Goal: Information Seeking & Learning: Learn about a topic

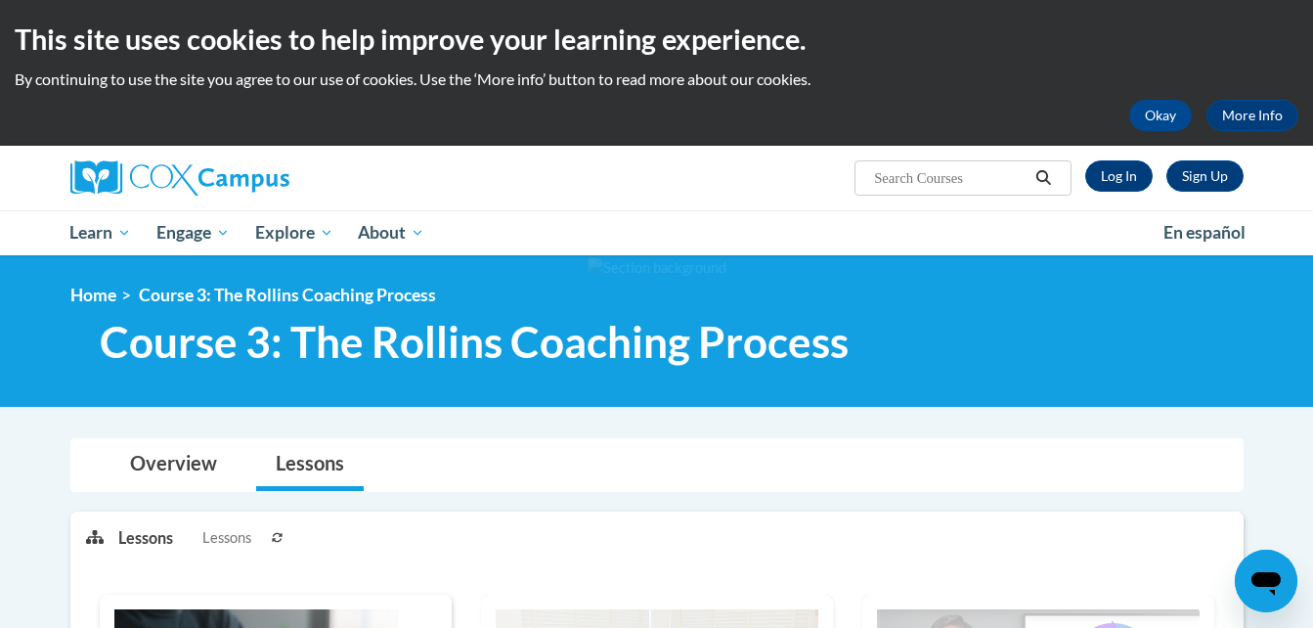
click at [1198, 181] on link "Sign Up" at bounding box center [1204, 175] width 77 height 31
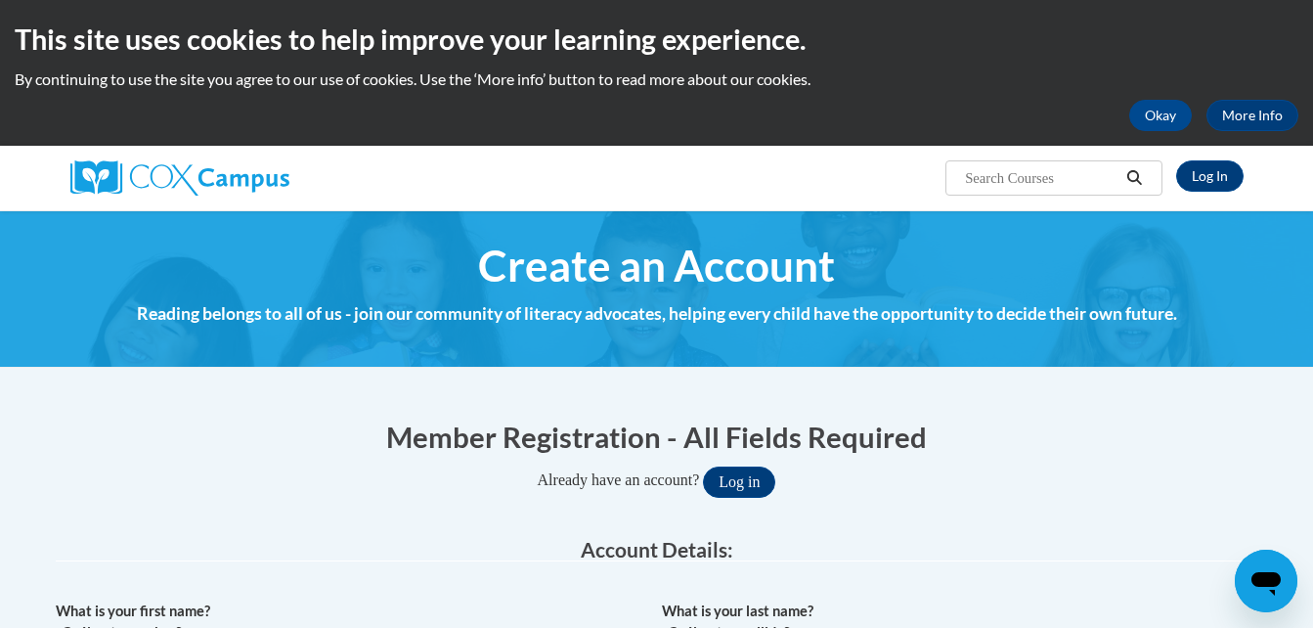
click at [346, 448] on h1 "Member Registration - All Fields Required" at bounding box center [657, 436] width 1203 height 40
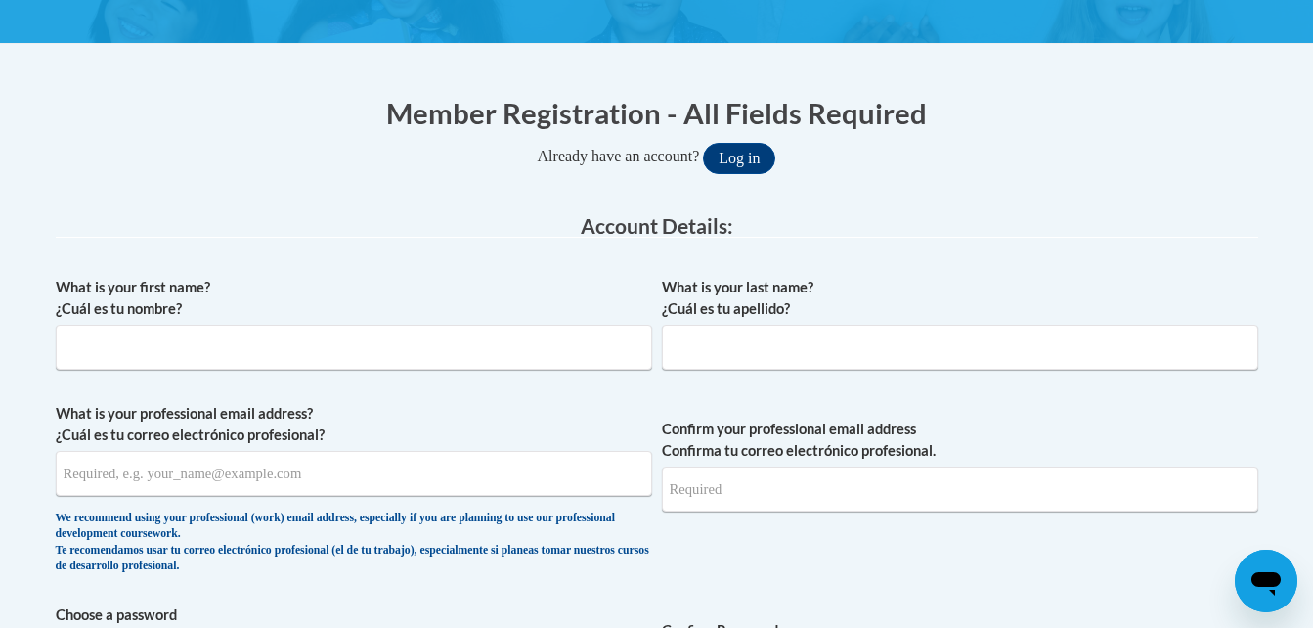
scroll to position [156, 0]
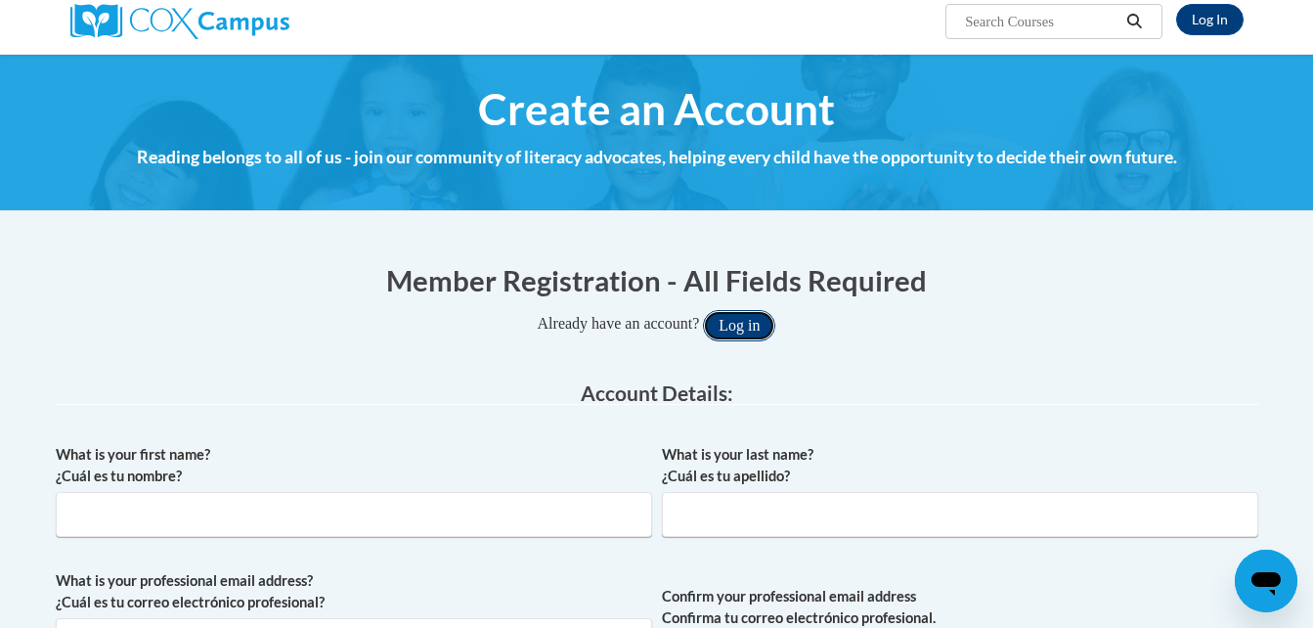
click at [745, 321] on button "Log in" at bounding box center [739, 325] width 72 height 31
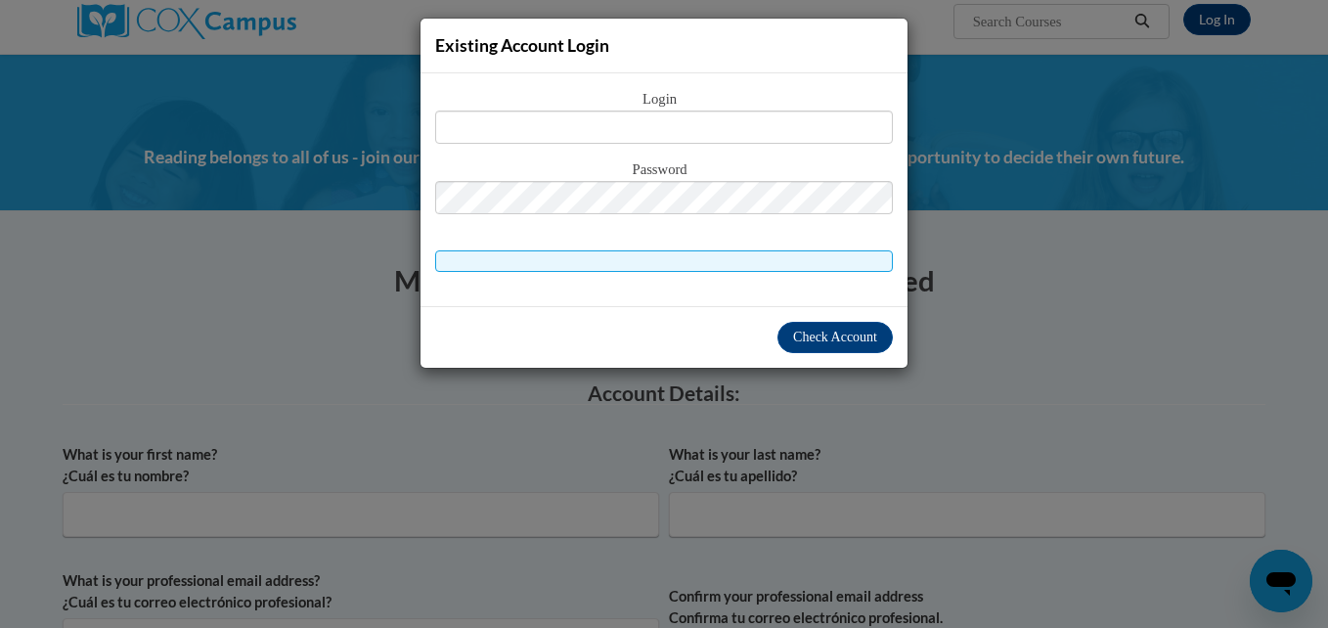
click at [1010, 347] on div "Existing Account Login Login Password" at bounding box center [664, 314] width 1328 height 628
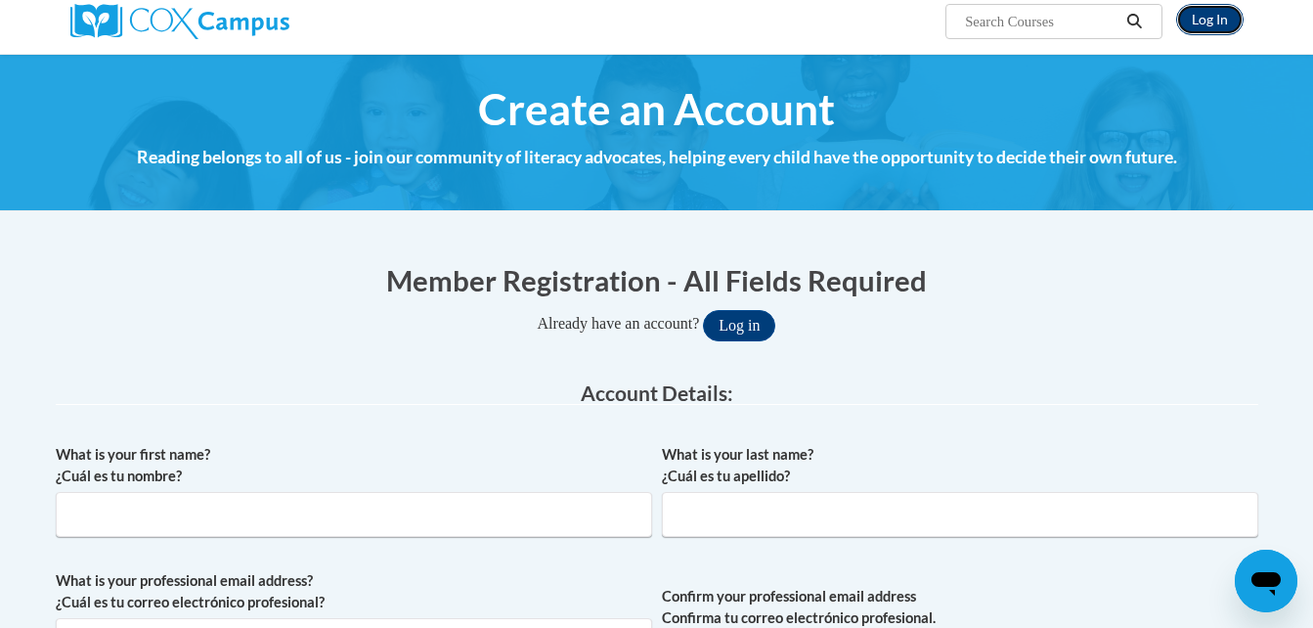
click at [1223, 21] on link "Log In" at bounding box center [1209, 19] width 67 height 31
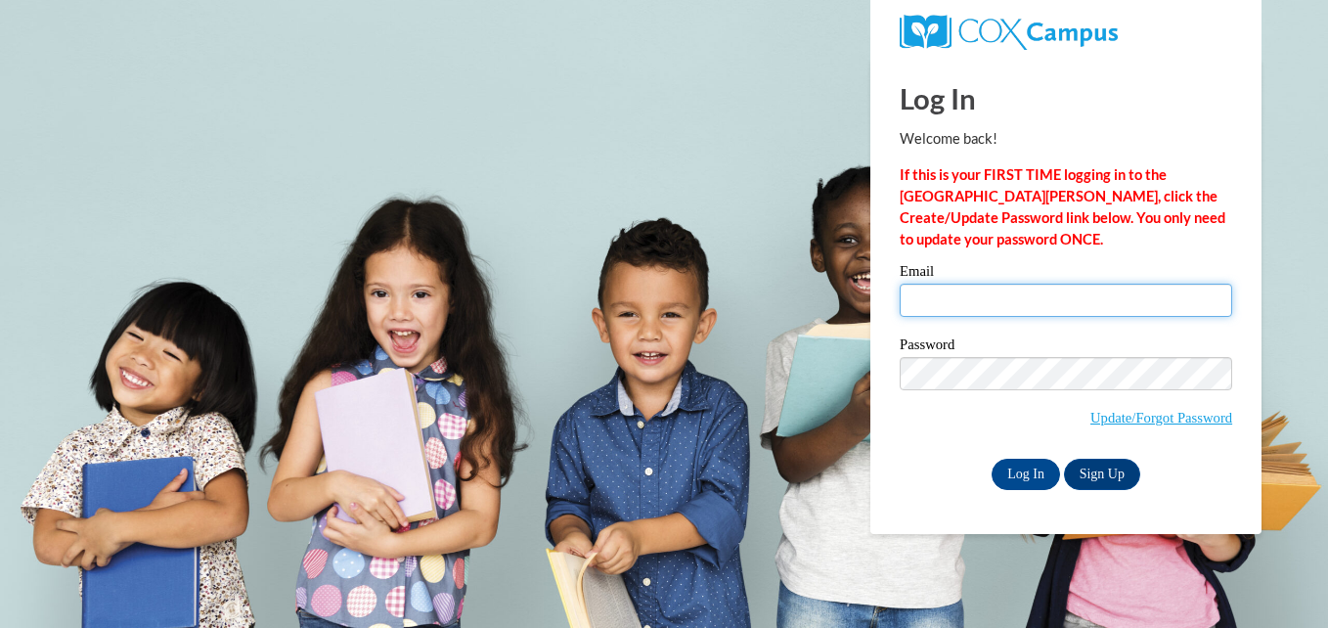
click at [1024, 299] on input "Email" at bounding box center [1065, 300] width 332 height 33
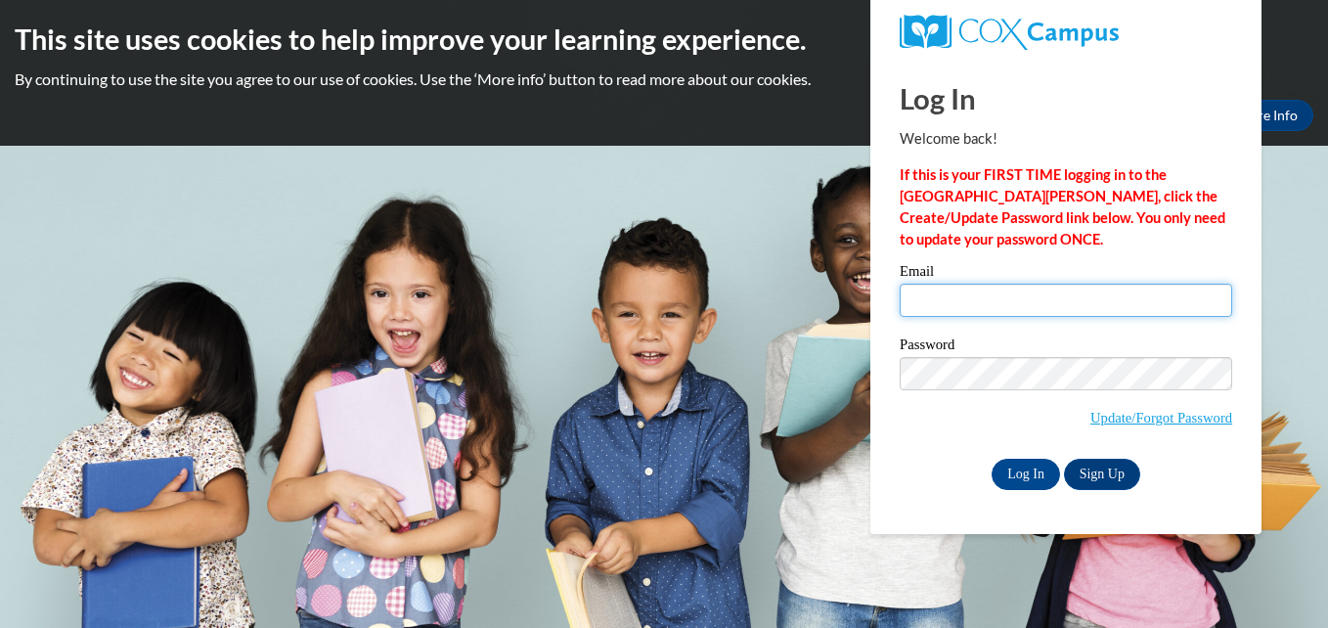
type input "denzill4245@yahoo.com"
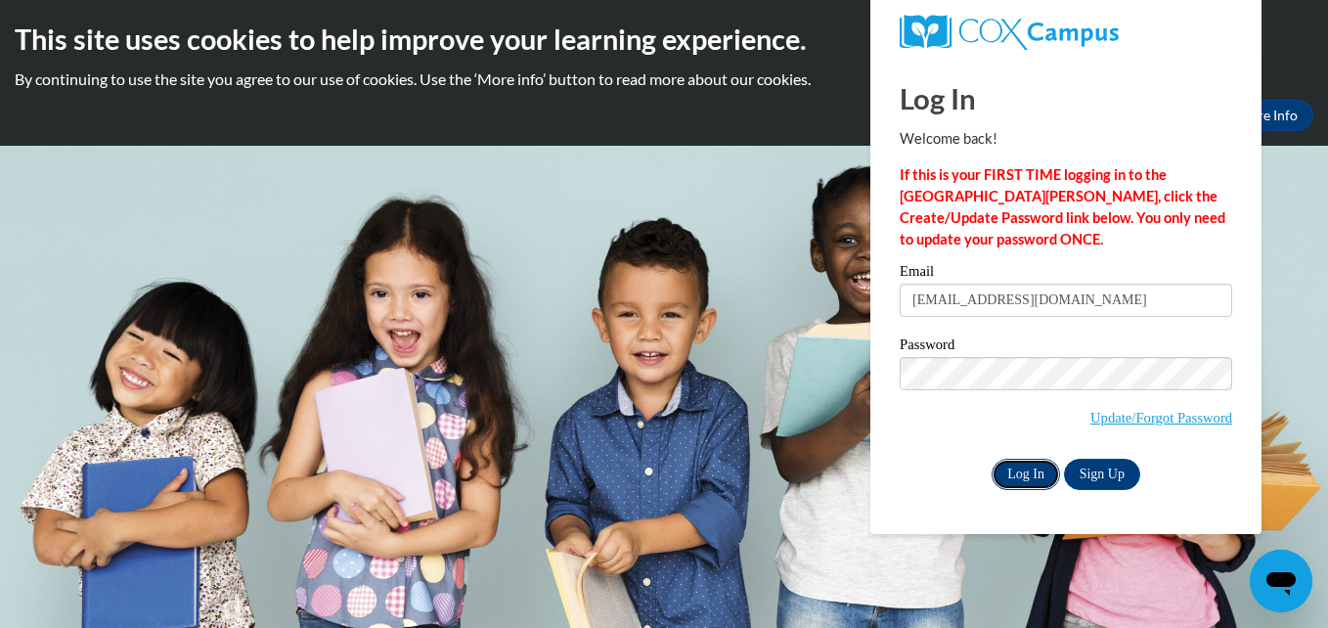
click at [1033, 478] on input "Log In" at bounding box center [1025, 474] width 68 height 31
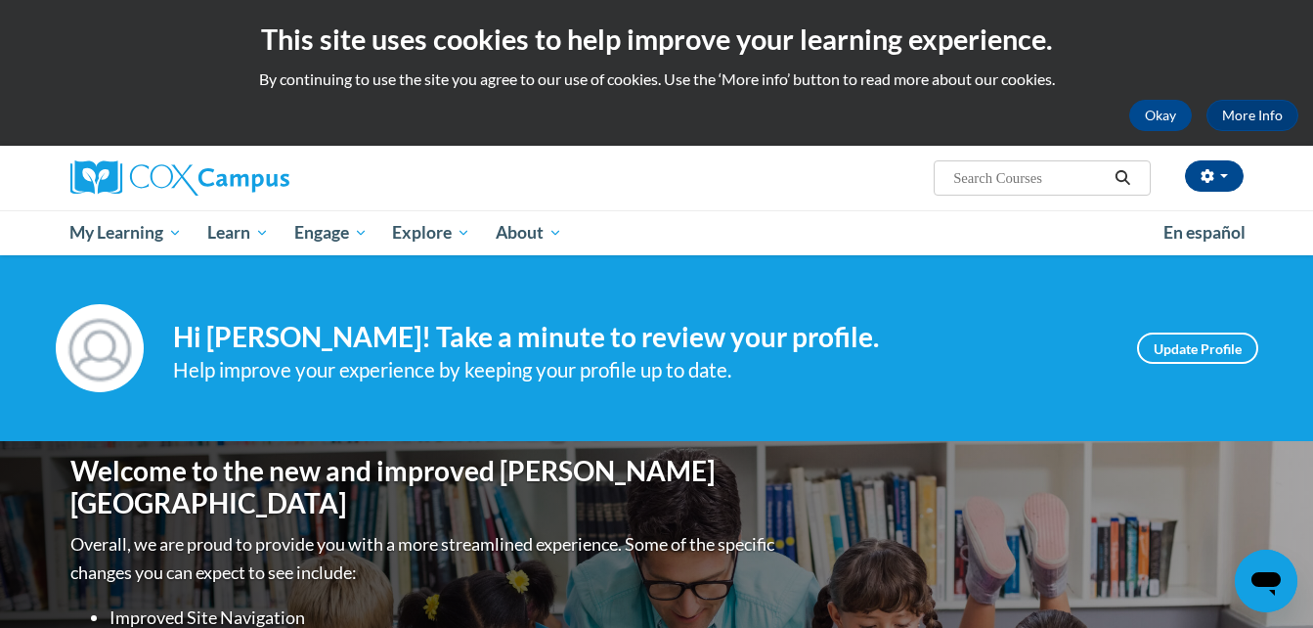
click at [15, 359] on div "Your profile Hi [PERSON_NAME]! Take a minute to review your profile. Help impro…" at bounding box center [656, 348] width 1313 height 186
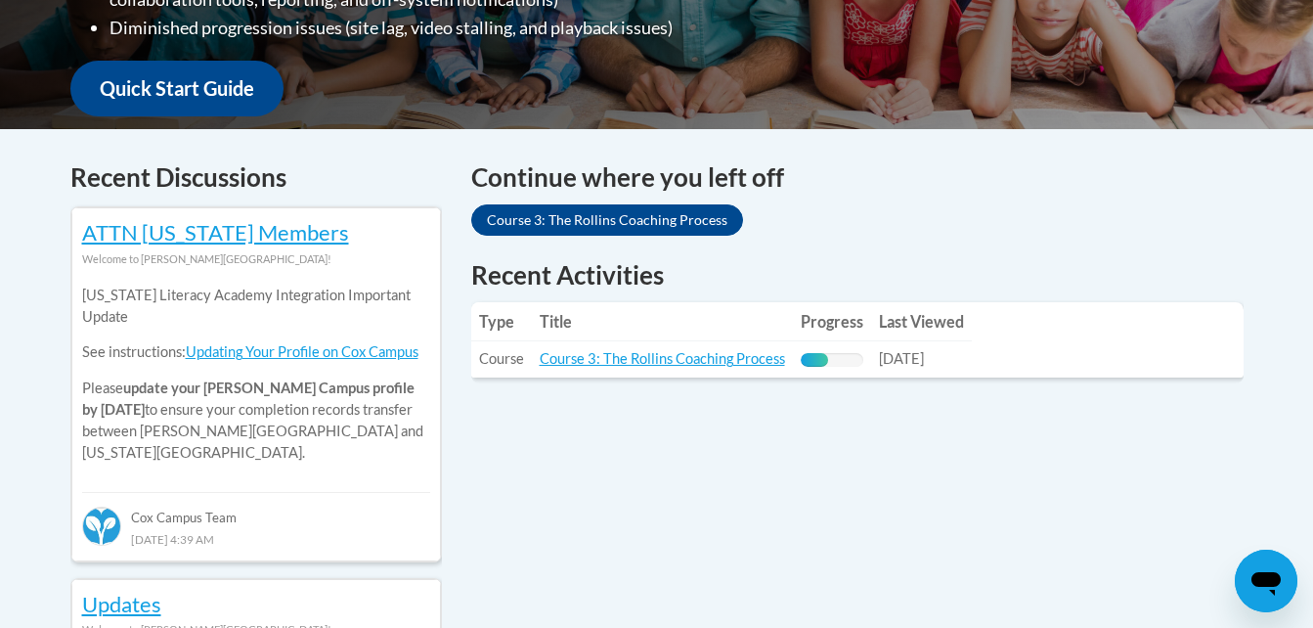
scroll to position [704, 0]
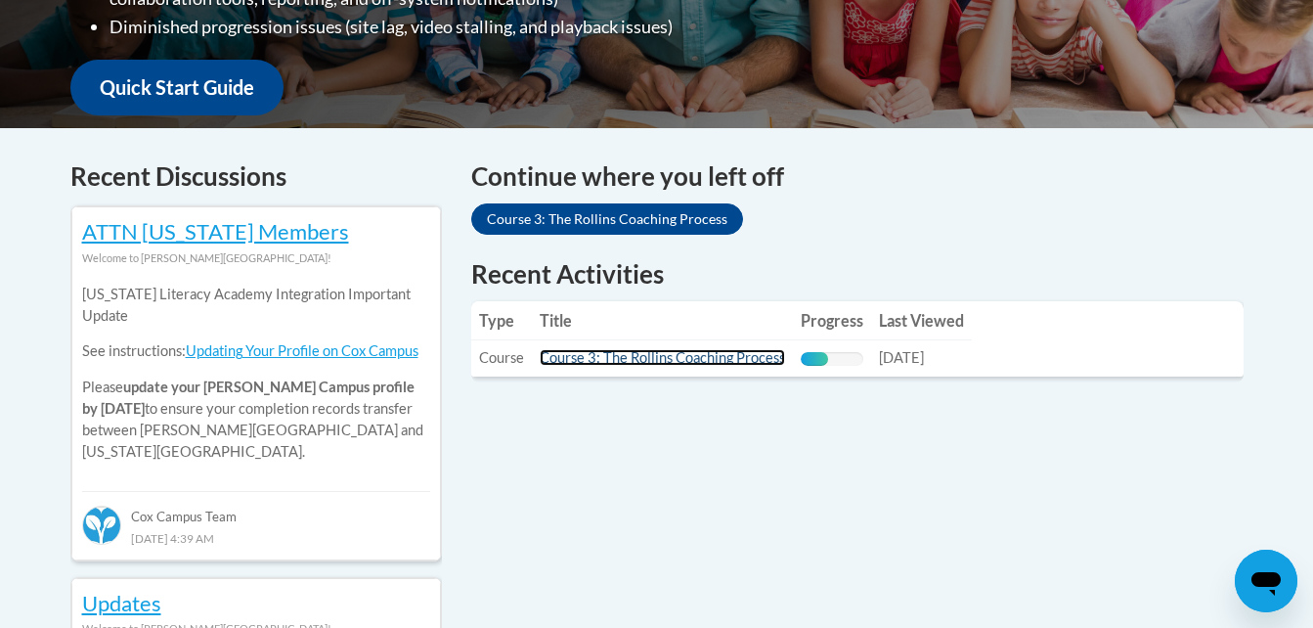
click at [679, 359] on link "Course 3: The Rollins Coaching Process" at bounding box center [662, 357] width 245 height 17
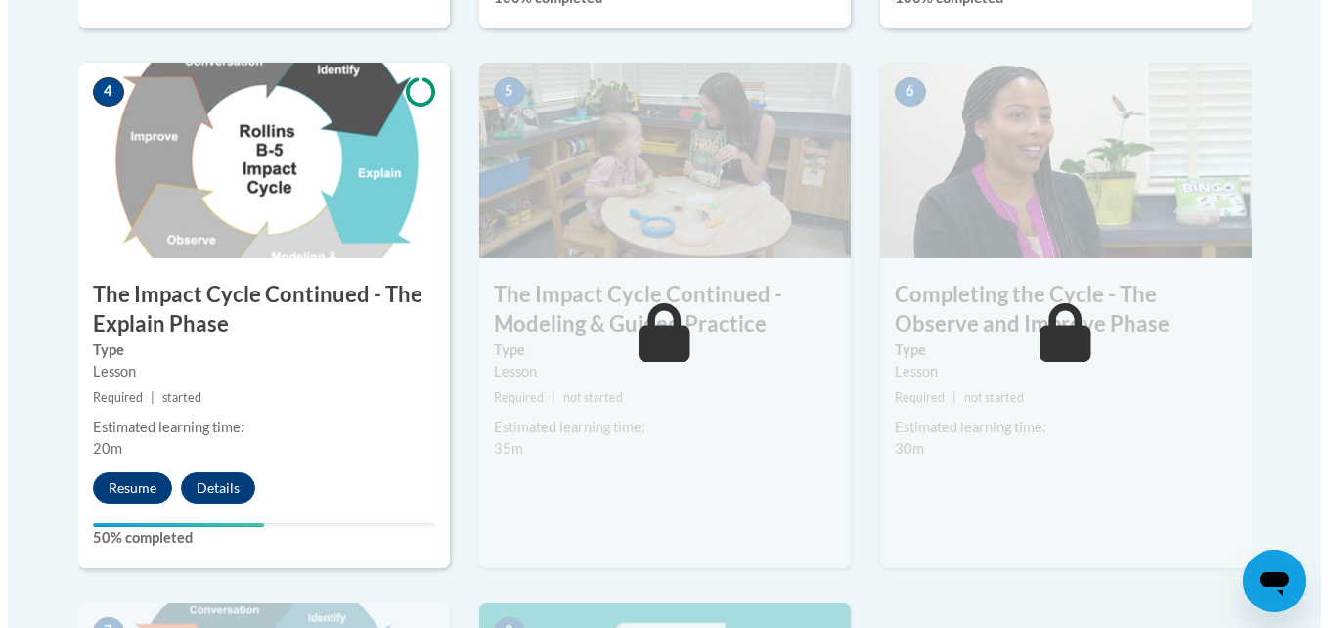
scroll to position [1173, 0]
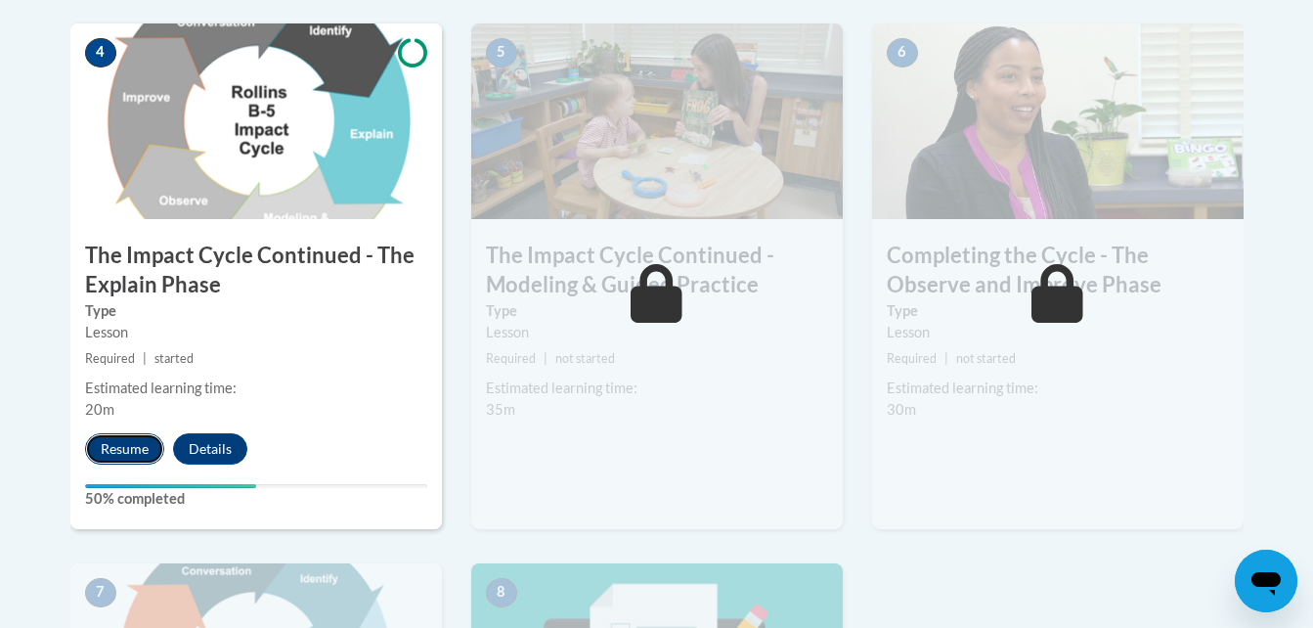
click at [118, 445] on button "Resume" at bounding box center [124, 448] width 79 height 31
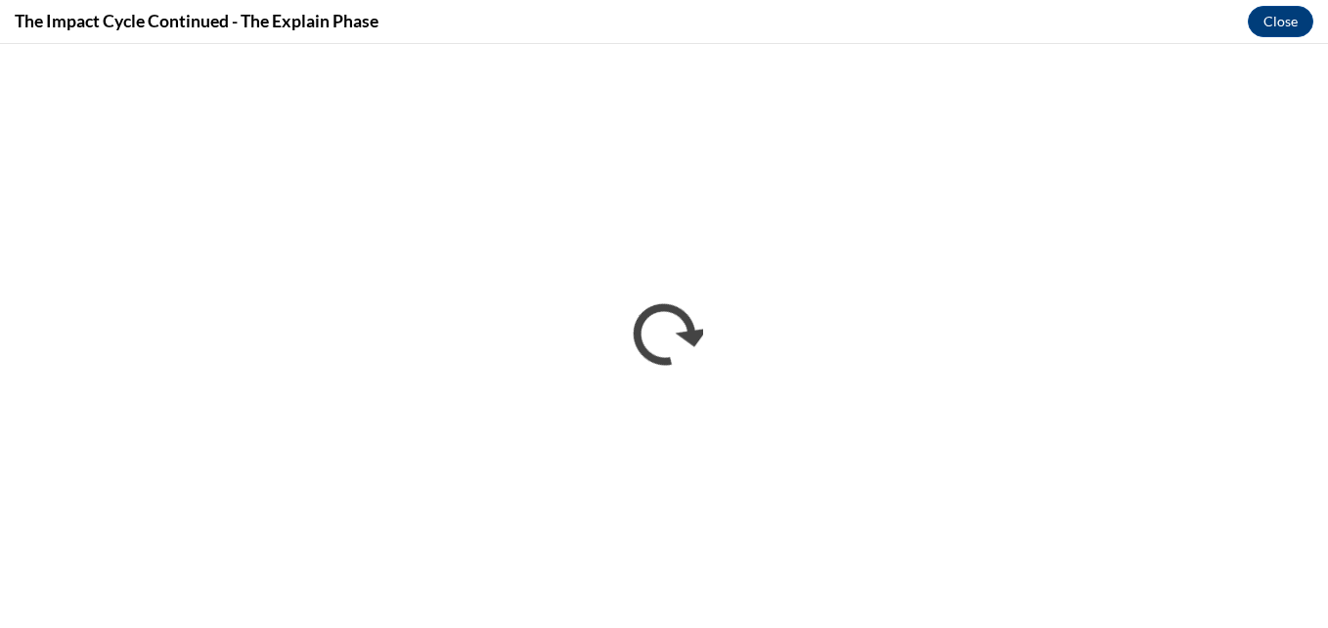
scroll to position [0, 0]
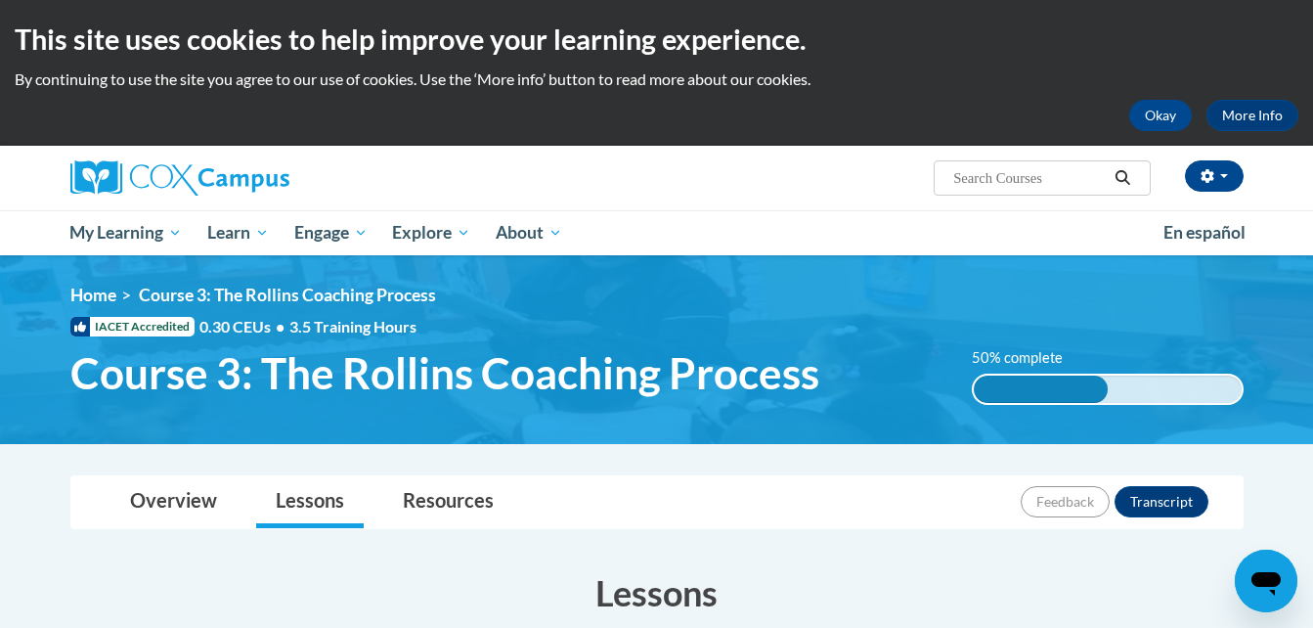
click at [666, 228] on ul "My Learning My Learning My Course Progress Certificates My Action Plans Group D…" at bounding box center [604, 232] width 1093 height 45
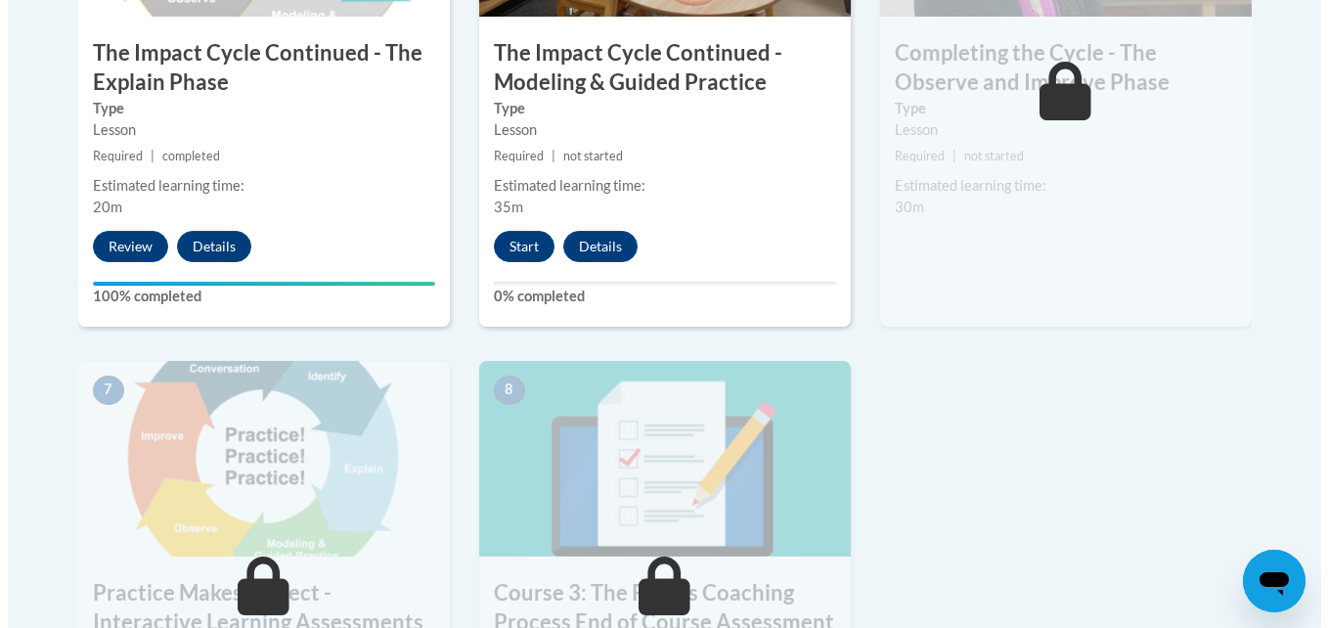
scroll to position [1369, 0]
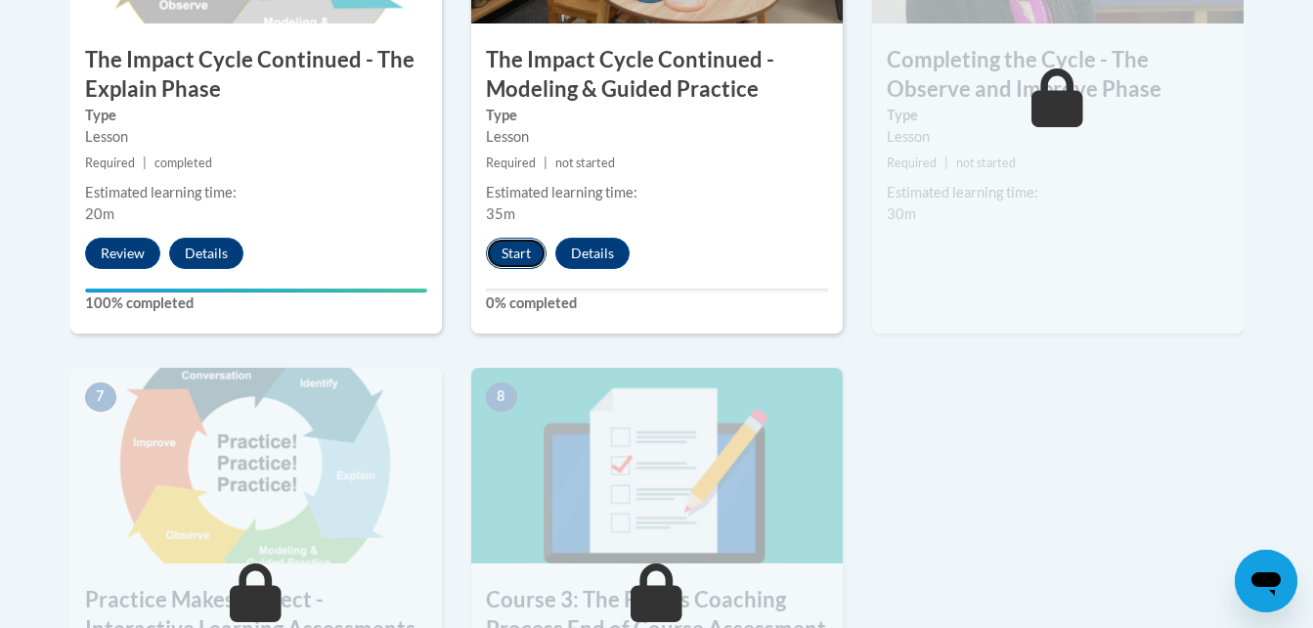
click at [517, 255] on button "Start" at bounding box center [516, 253] width 61 height 31
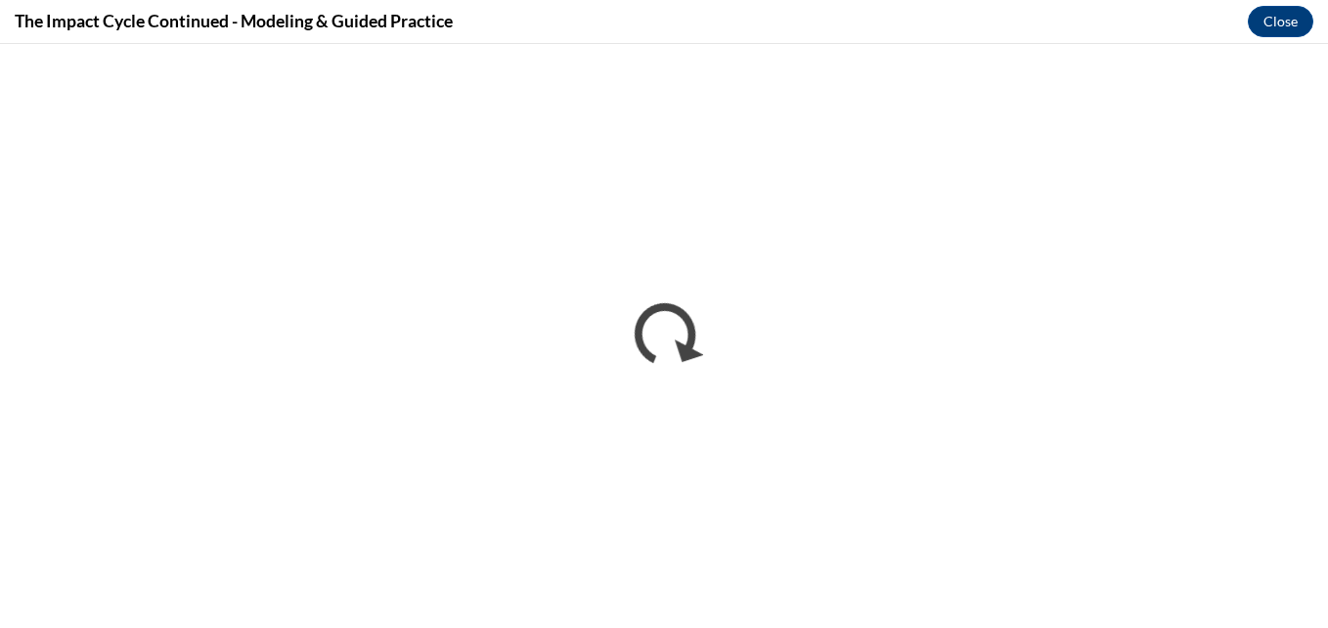
scroll to position [0, 0]
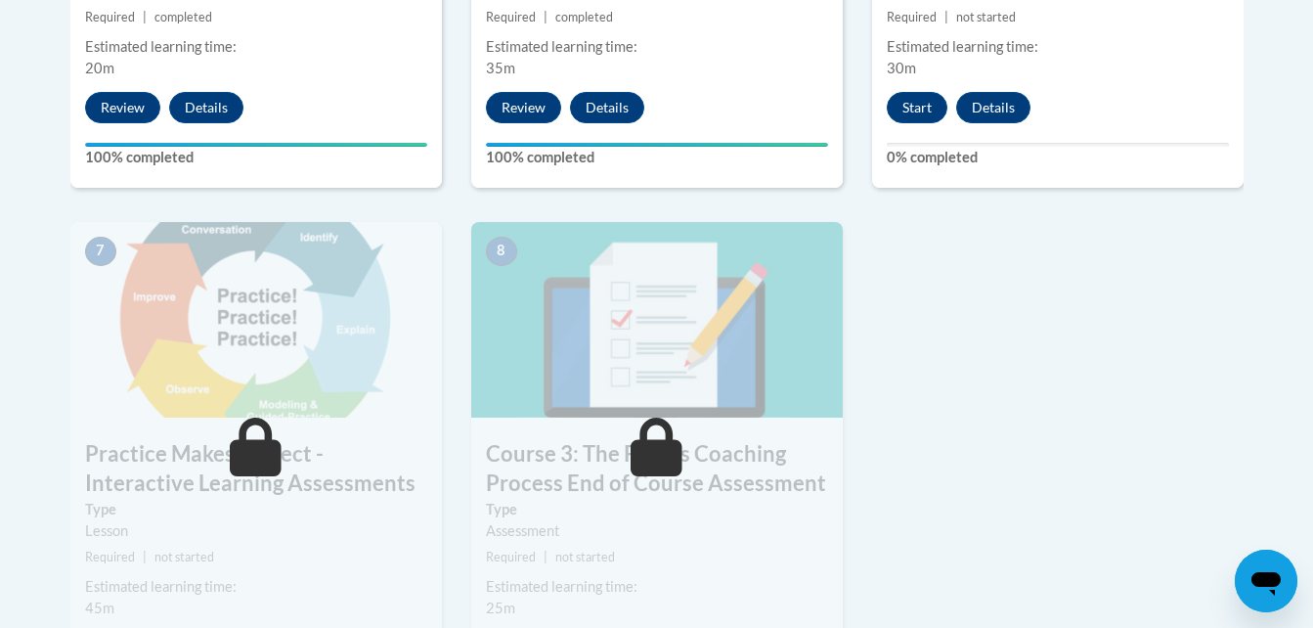
scroll to position [1564, 0]
